Goal: Information Seeking & Learning: Check status

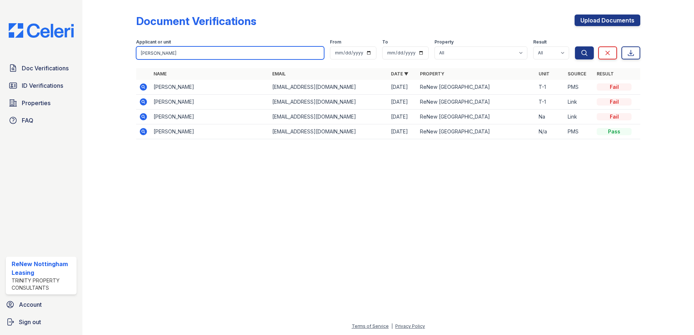
click at [290, 52] on input "[PERSON_NAME]" at bounding box center [230, 52] width 188 height 13
type input "f"
type input "gsnesh"
click at [575, 46] on button "Search" at bounding box center [584, 52] width 19 height 13
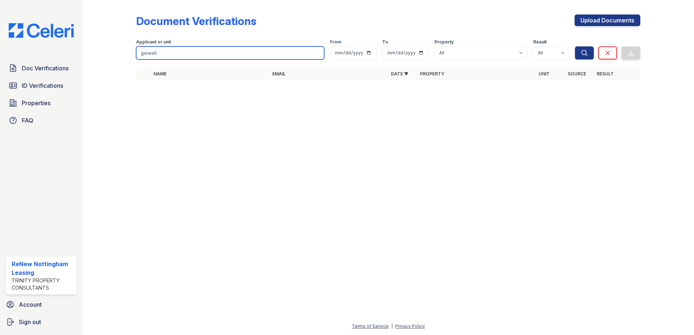
click at [240, 52] on input "gsnesh" at bounding box center [230, 52] width 188 height 13
type input "g"
type input "ganesh"
click at [575, 46] on button "Search" at bounding box center [584, 52] width 19 height 13
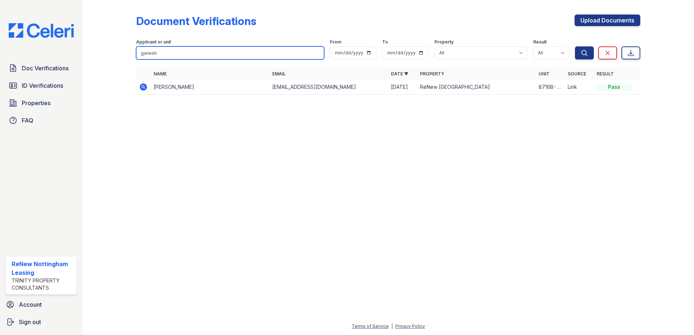
drag, startPoint x: 215, startPoint y: 56, endPoint x: 134, endPoint y: 53, distance: 80.9
click at [134, 53] on div "Document Verifications Upload Documents Filter Applicant or unit ganesh From To…" at bounding box center [388, 57] width 588 height 114
type input "yais"
click at [575, 46] on button "Search" at bounding box center [584, 52] width 19 height 13
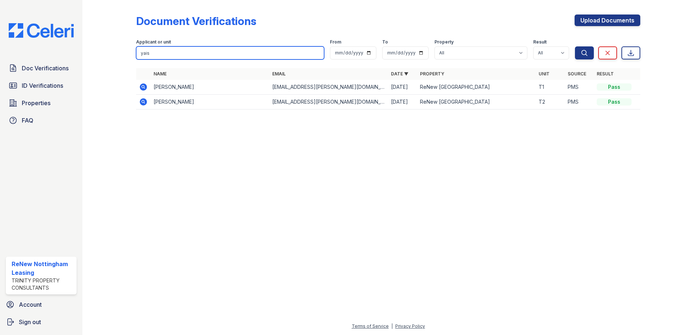
click at [317, 53] on input "yais" at bounding box center [230, 52] width 188 height 13
type input "[PERSON_NAME]"
click at [575, 46] on button "Search" at bounding box center [584, 52] width 19 height 13
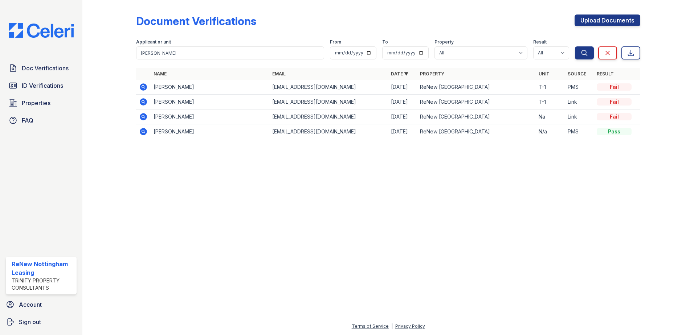
click at [182, 87] on td "[PERSON_NAME]" at bounding box center [210, 87] width 119 height 15
click at [144, 86] on icon at bounding box center [143, 87] width 9 height 9
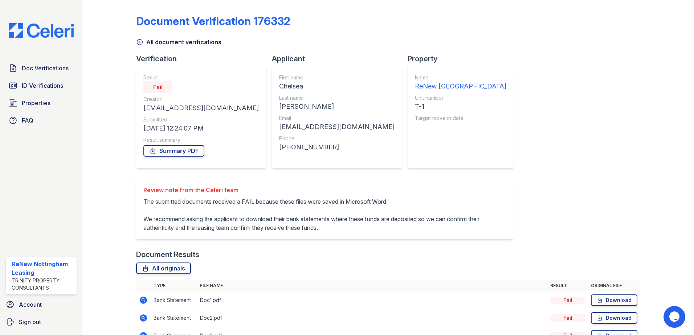
click at [138, 41] on icon at bounding box center [139, 41] width 7 height 7
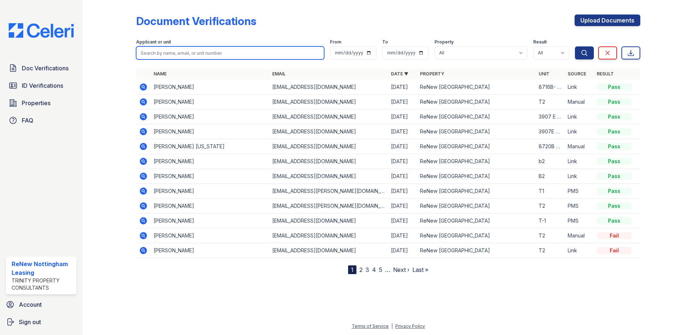
click at [218, 54] on input "search" at bounding box center [230, 52] width 188 height 13
type input "[PERSON_NAME]"
click at [575, 46] on button "Search" at bounding box center [584, 52] width 19 height 13
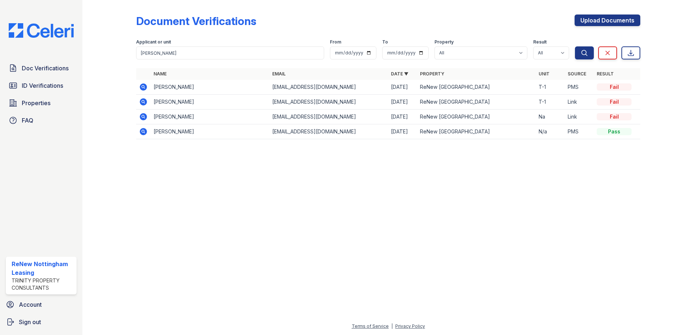
click at [145, 87] on icon at bounding box center [143, 86] width 7 height 7
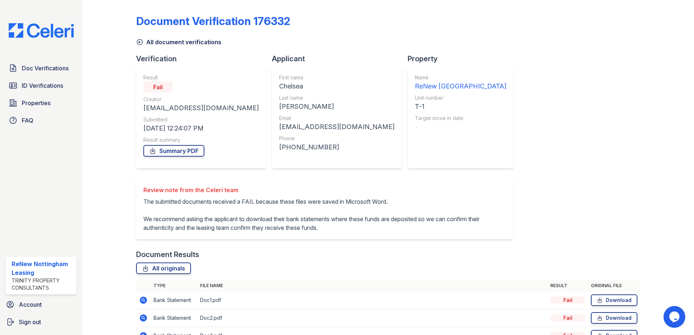
click at [140, 42] on icon at bounding box center [139, 41] width 7 height 7
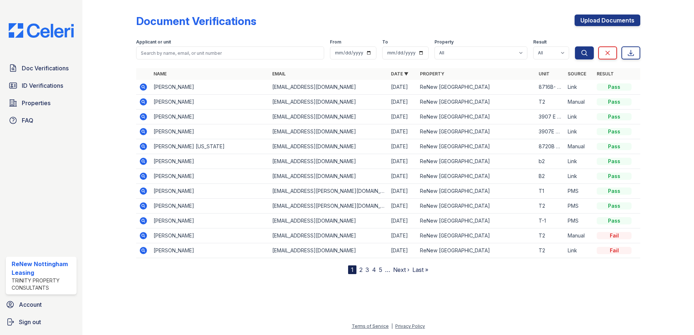
click at [145, 236] on icon at bounding box center [143, 235] width 7 height 7
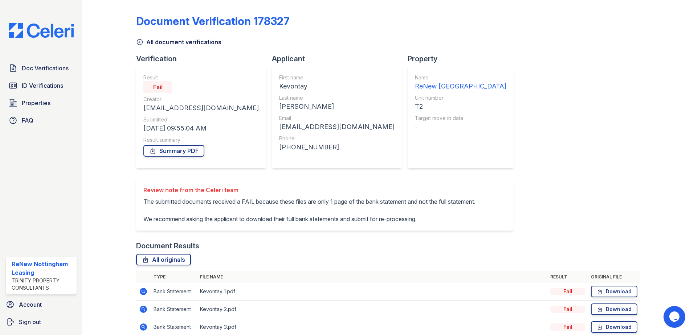
click at [140, 41] on icon at bounding box center [139, 41] width 7 height 7
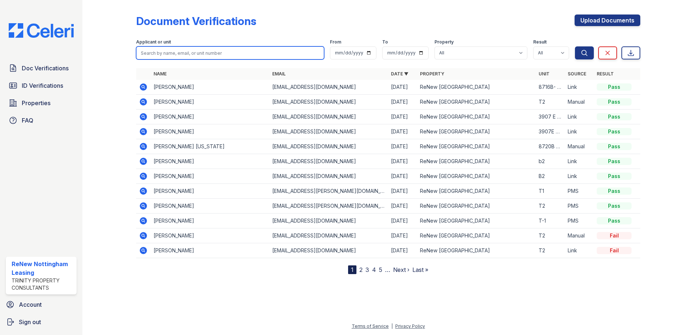
click at [188, 56] on input "search" at bounding box center [230, 52] width 188 height 13
click at [169, 52] on input "[PERSON_NAME]" at bounding box center [230, 52] width 188 height 13
type input "[PERSON_NAME]"
click at [575, 46] on button "Search" at bounding box center [584, 52] width 19 height 13
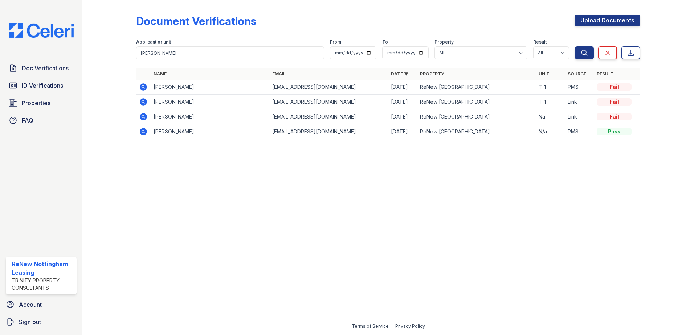
click at [144, 132] on icon at bounding box center [143, 131] width 9 height 9
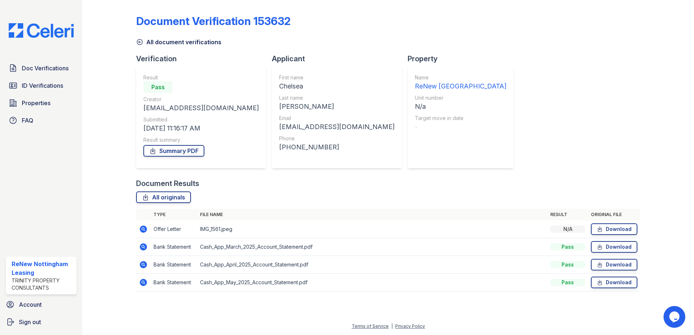
click at [140, 40] on icon at bounding box center [139, 41] width 7 height 7
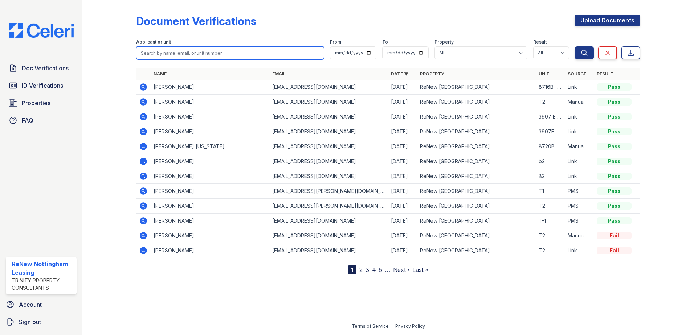
click at [198, 52] on input "search" at bounding box center [230, 52] width 188 height 13
type input "foster"
click at [575, 46] on button "Search" at bounding box center [584, 52] width 19 height 13
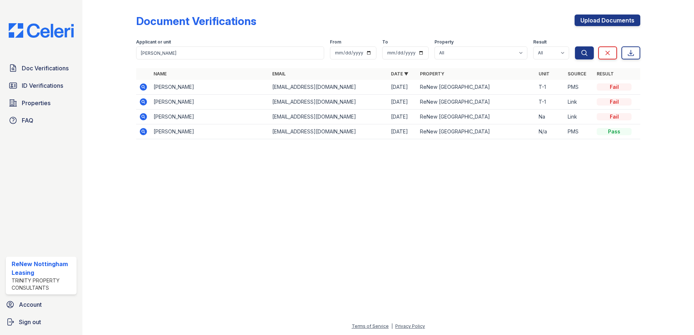
click at [141, 87] on icon at bounding box center [143, 86] width 7 height 7
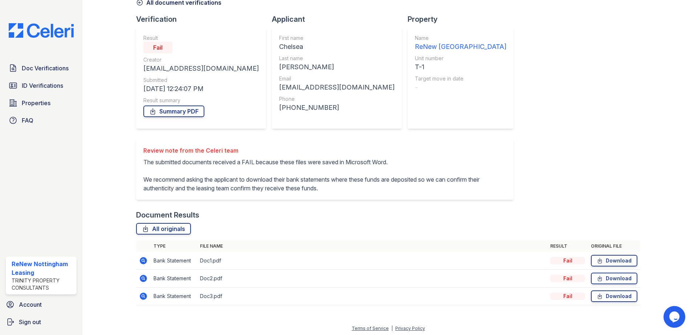
scroll to position [50, 0]
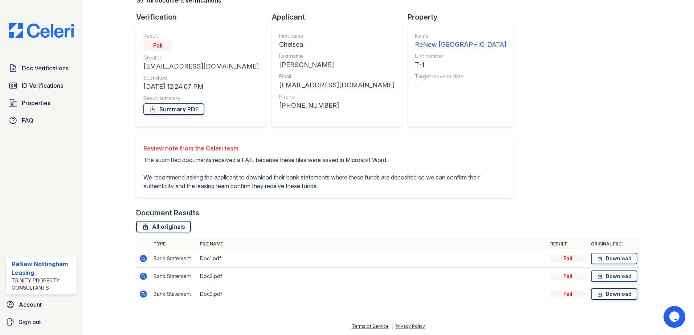
click at [144, 257] on icon at bounding box center [143, 258] width 7 height 7
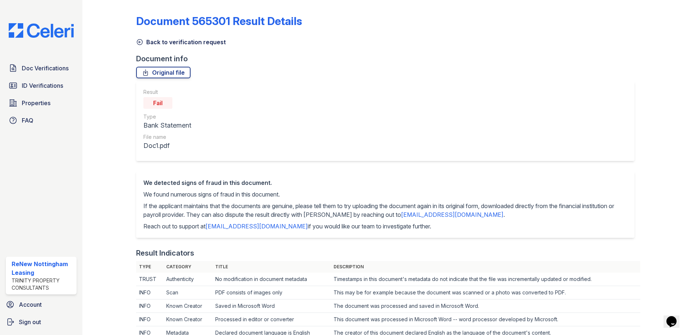
click at [140, 43] on icon at bounding box center [139, 41] width 7 height 7
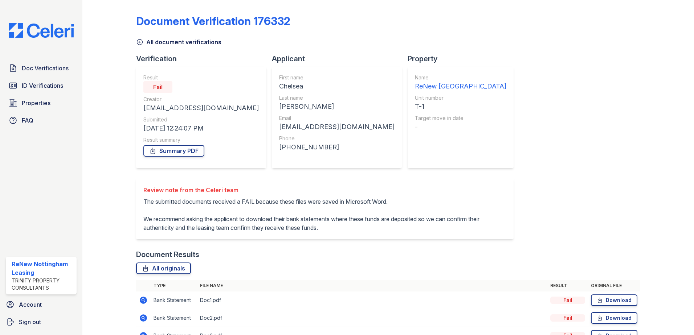
click at [139, 42] on icon at bounding box center [139, 42] width 5 height 5
